Goal: Transaction & Acquisition: Subscribe to service/newsletter

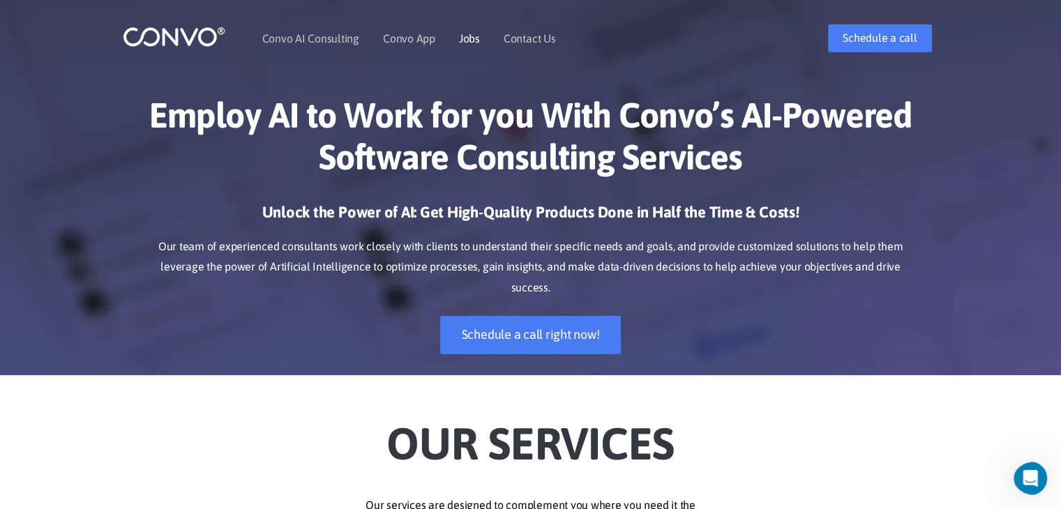
click at [470, 44] on link "Jobs" at bounding box center [469, 38] width 21 height 11
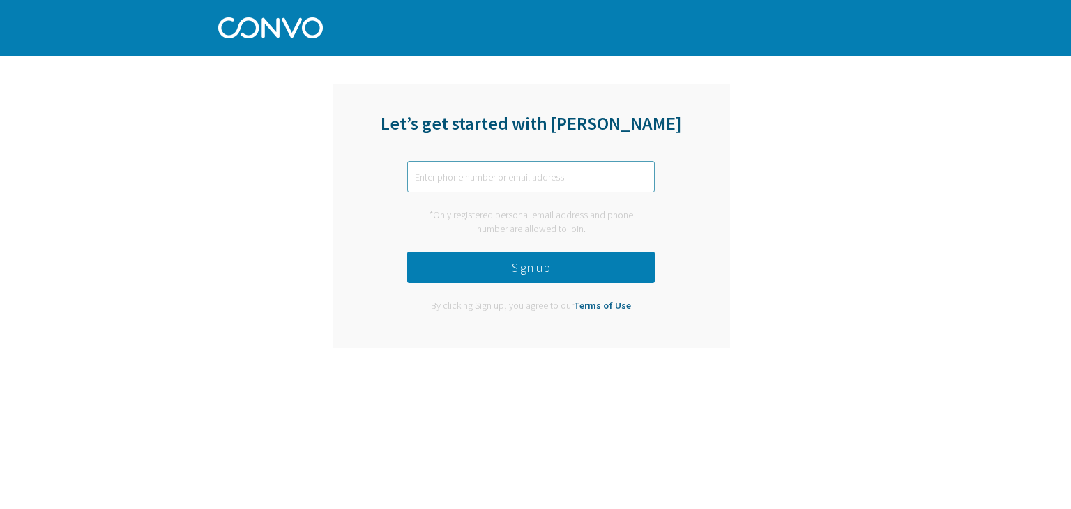
click at [526, 178] on input "text" at bounding box center [531, 176] width 248 height 31
click at [508, 184] on input "text" at bounding box center [531, 176] width 248 height 31
paste input "[EMAIL_ADDRESS][DOMAIN_NAME]"
type input "[EMAIL_ADDRESS][DOMAIN_NAME]"
click at [480, 260] on button "Sign up" at bounding box center [531, 267] width 248 height 31
